Goal: Information Seeking & Learning: Learn about a topic

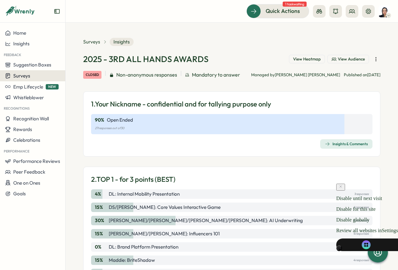
click at [29, 76] on span "Surveys" at bounding box center [21, 76] width 17 height 6
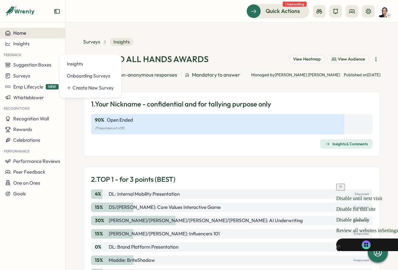
click at [27, 34] on div "Home" at bounding box center [32, 33] width 55 height 6
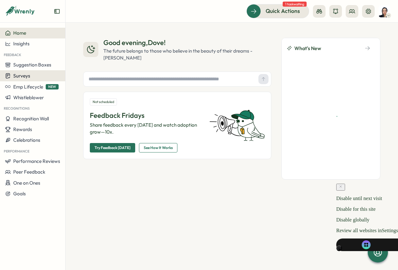
click at [29, 76] on span "Surveys" at bounding box center [21, 76] width 17 height 6
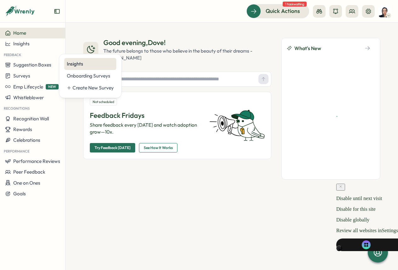
click at [77, 67] on div "Insights" at bounding box center [90, 64] width 47 height 7
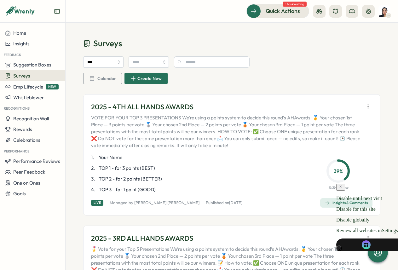
click at [347, 204] on div "Insights & Comments" at bounding box center [346, 203] width 43 height 5
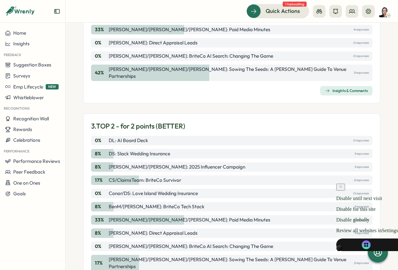
scroll to position [248, 0]
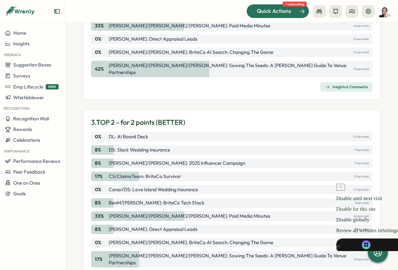
click at [275, 8] on span "Quick Actions" at bounding box center [274, 11] width 34 height 8
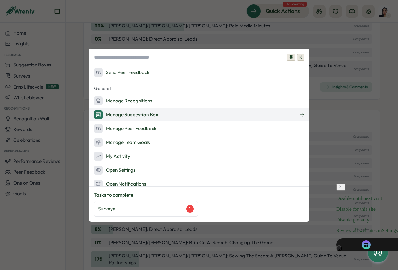
scroll to position [90, 0]
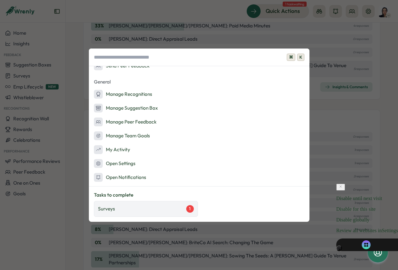
click at [161, 208] on div "Surveys 1" at bounding box center [146, 209] width 96 height 8
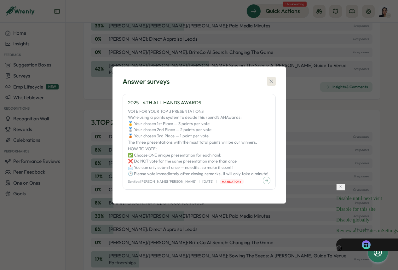
click at [274, 81] on icon "button" at bounding box center [271, 81] width 6 height 6
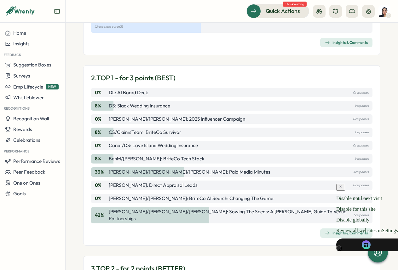
scroll to position [0, 0]
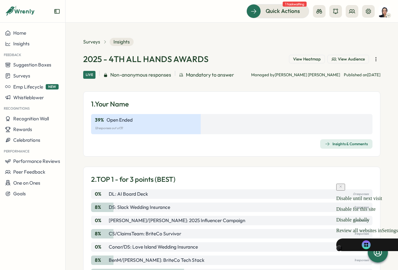
click at [342, 148] on span "Insights & Comments" at bounding box center [346, 144] width 43 height 9
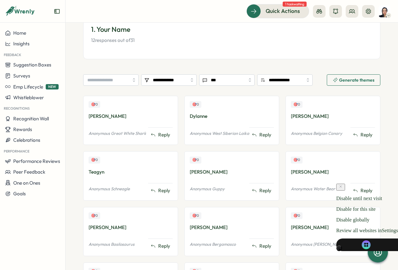
scroll to position [67, 0]
